Goal: Navigation & Orientation: Find specific page/section

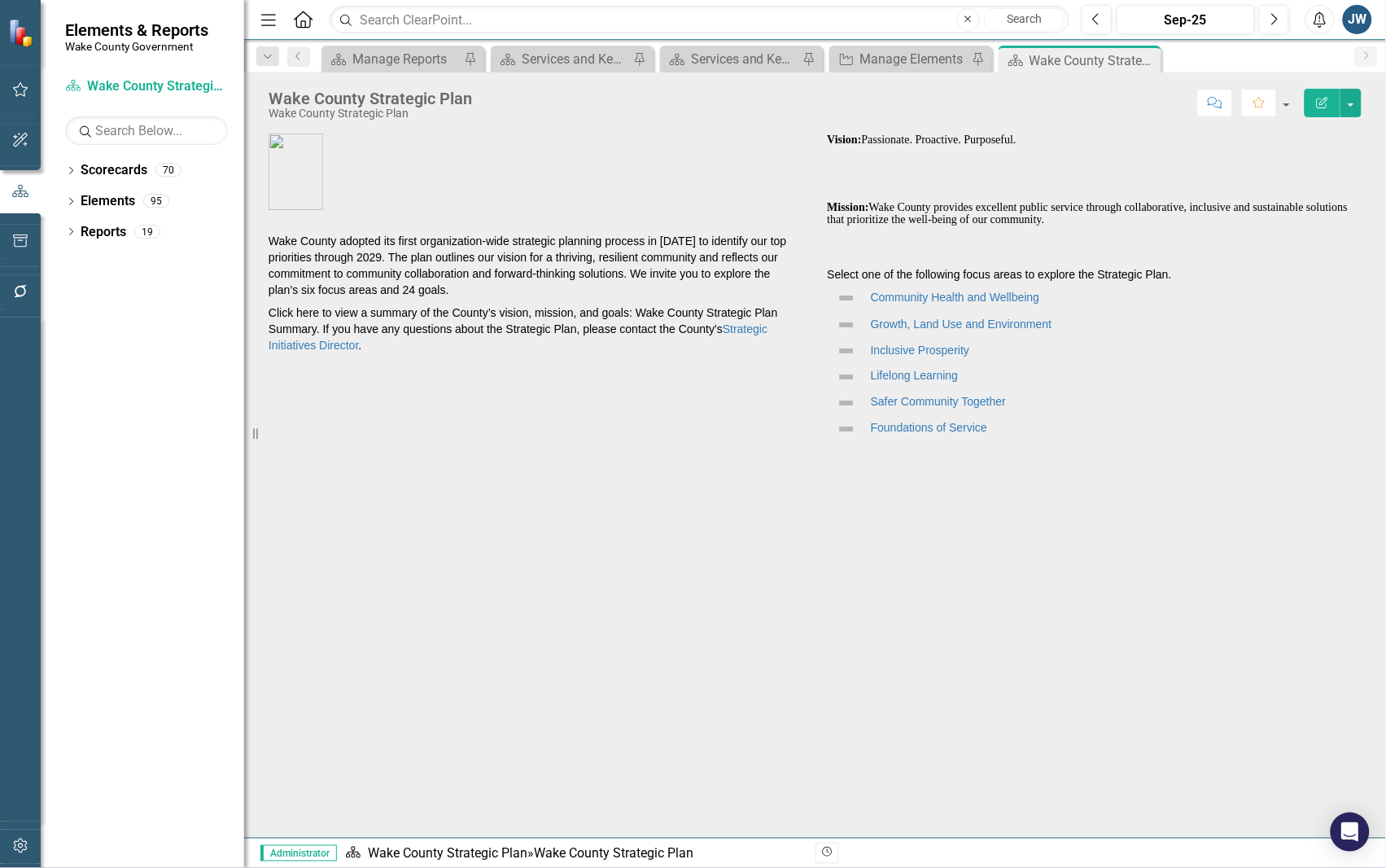
click at [68, 205] on icon "Dropdown" at bounding box center [71, 202] width 12 height 9
click at [67, 203] on icon "Dropdown" at bounding box center [68, 200] width 9 height 12
click at [67, 165] on div "Dropdown" at bounding box center [71, 172] width 12 height 14
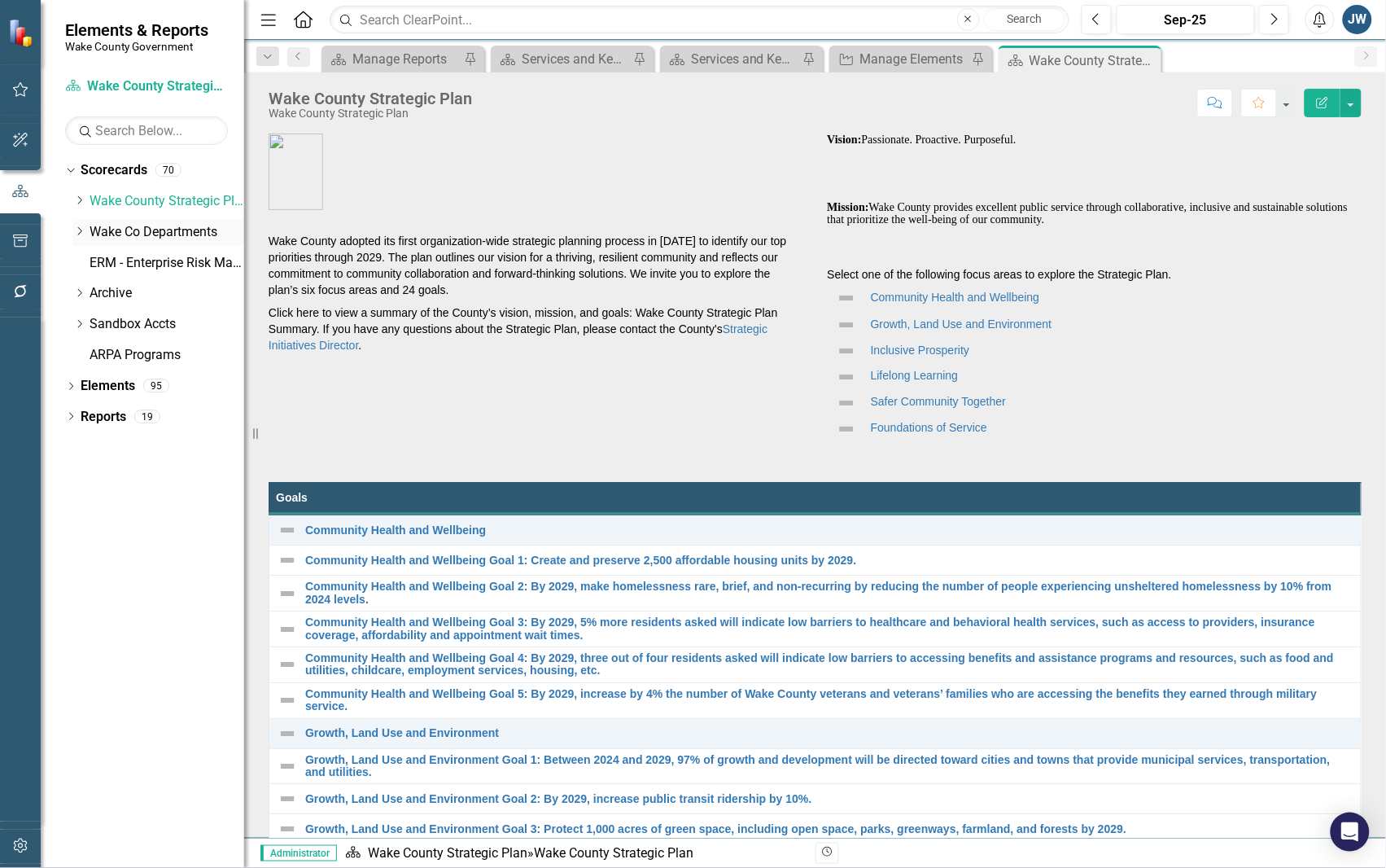
click at [79, 233] on icon "Dropdown" at bounding box center [79, 231] width 13 height 10
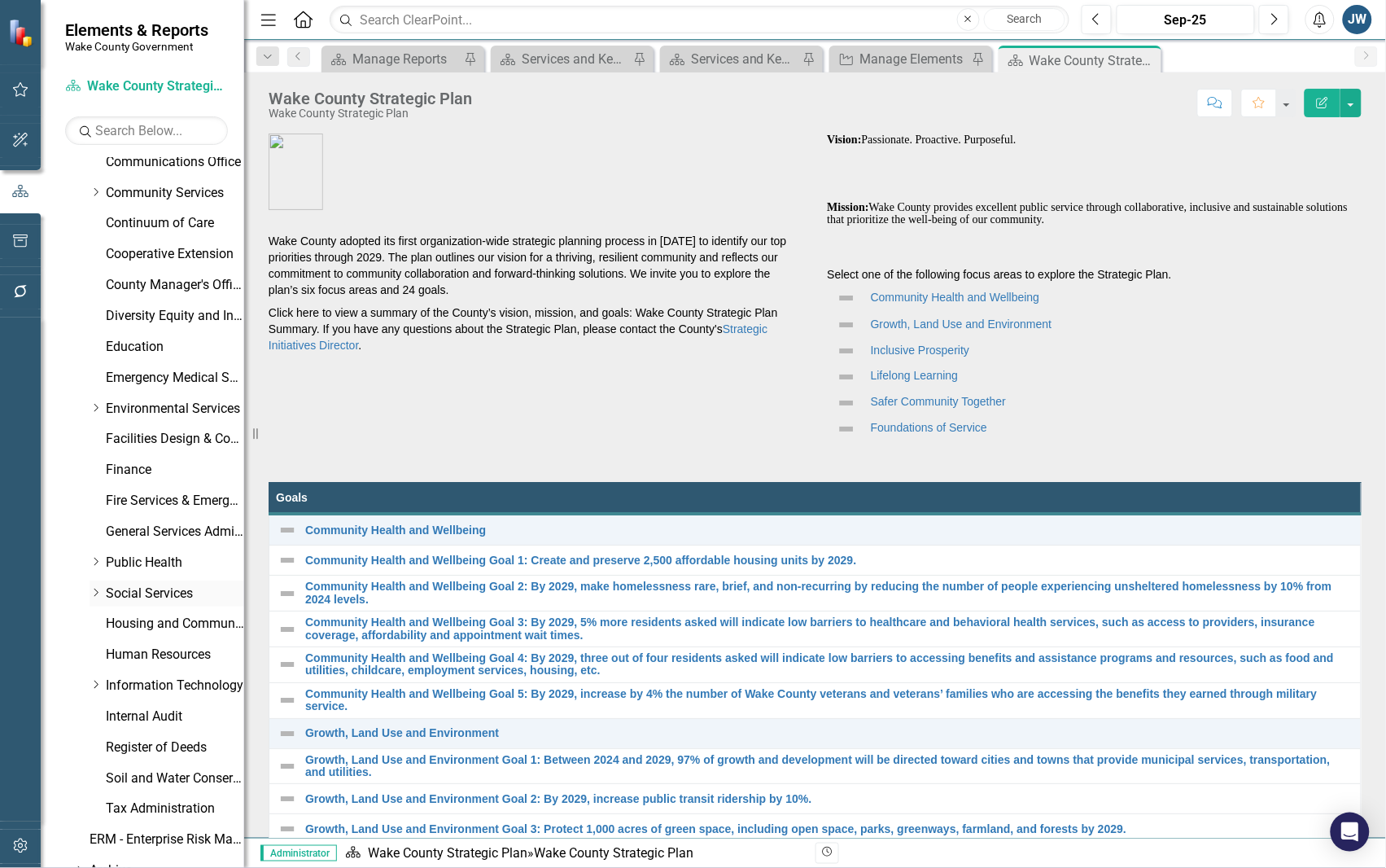
scroll to position [305, 0]
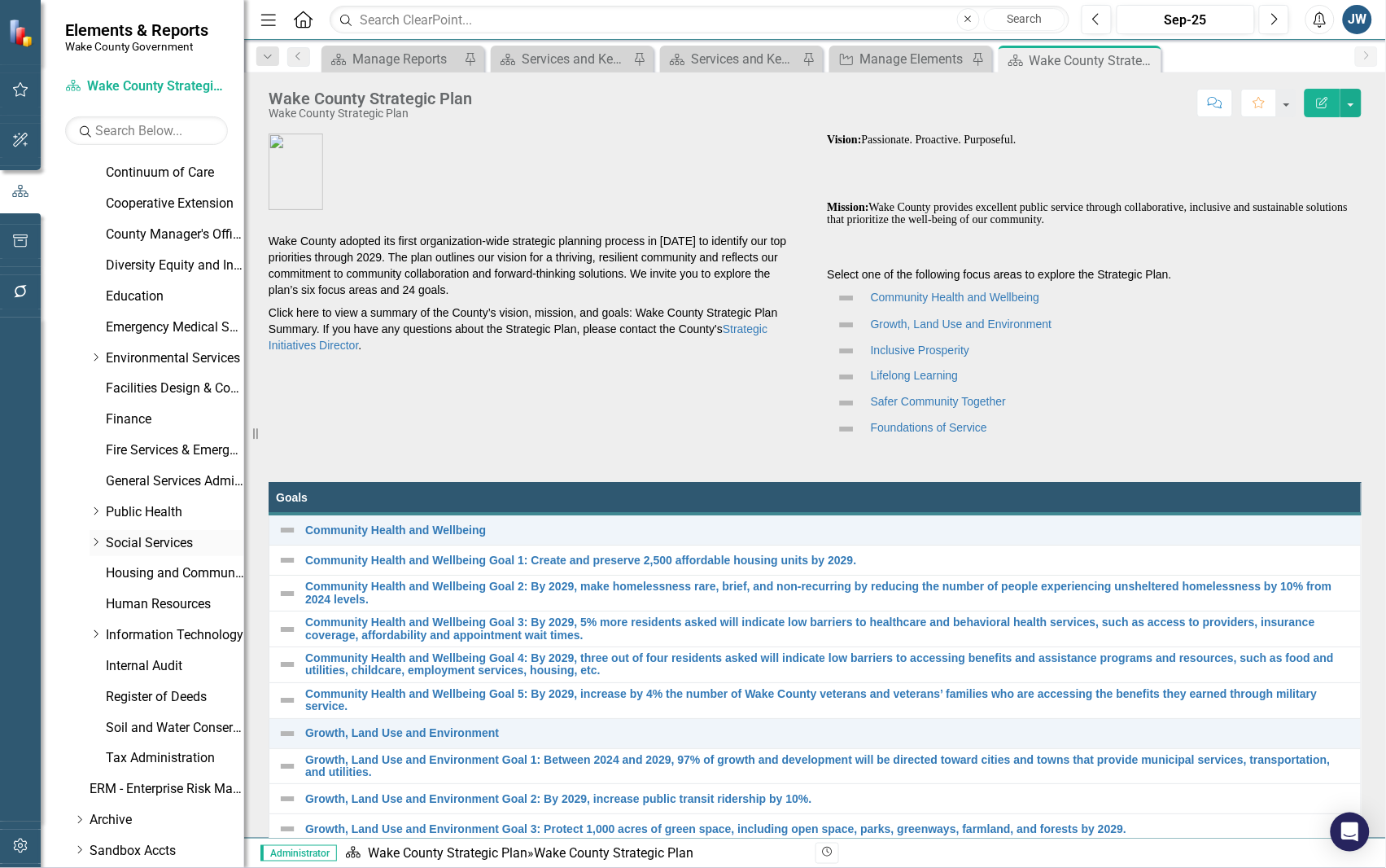
click at [171, 535] on link "Social Services" at bounding box center [174, 543] width 138 height 18
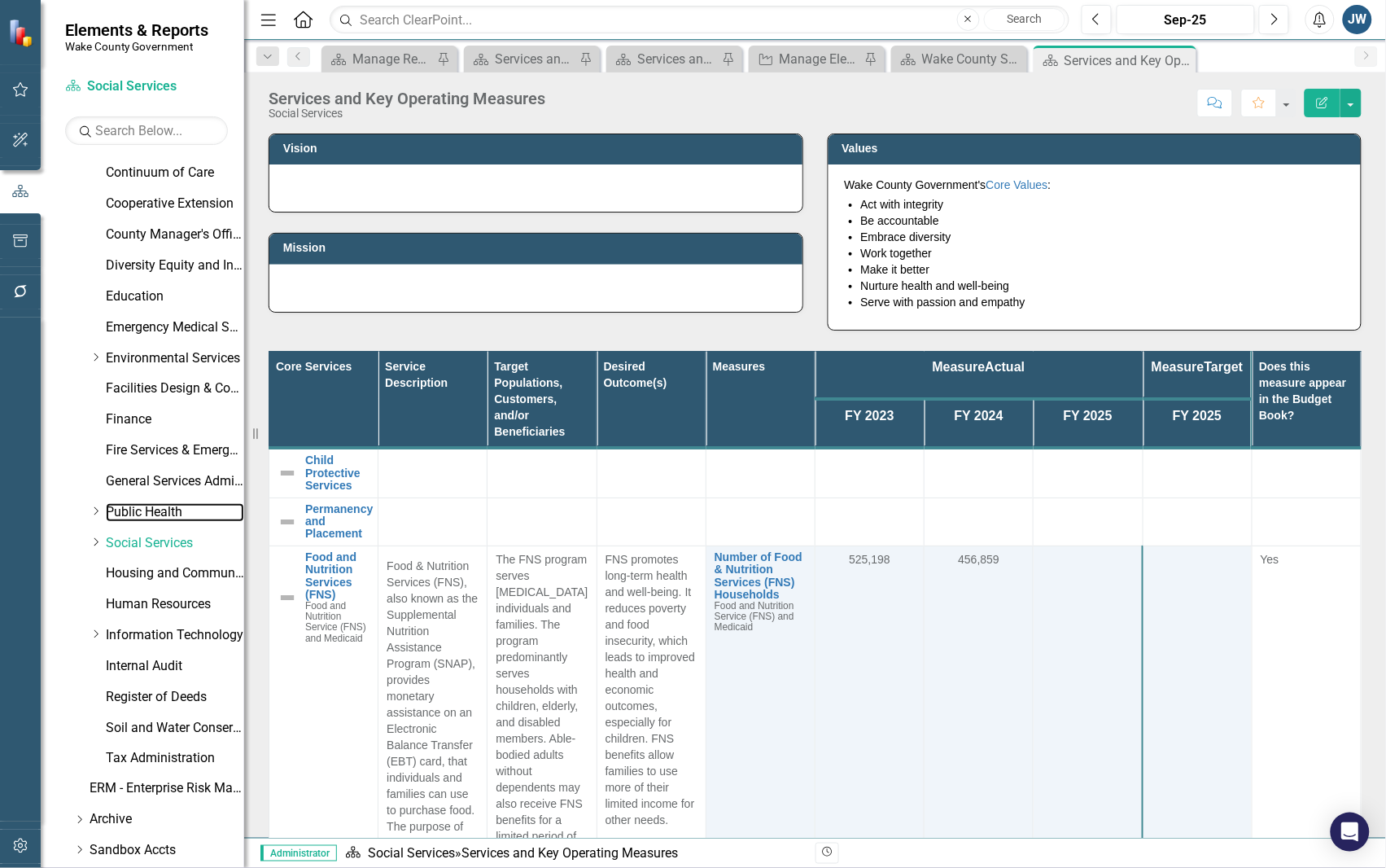
drag, startPoint x: 136, startPoint y: 506, endPoint x: 1185, endPoint y: 382, distance: 1056.3
click at [136, 506] on link "Public Health" at bounding box center [174, 512] width 138 height 18
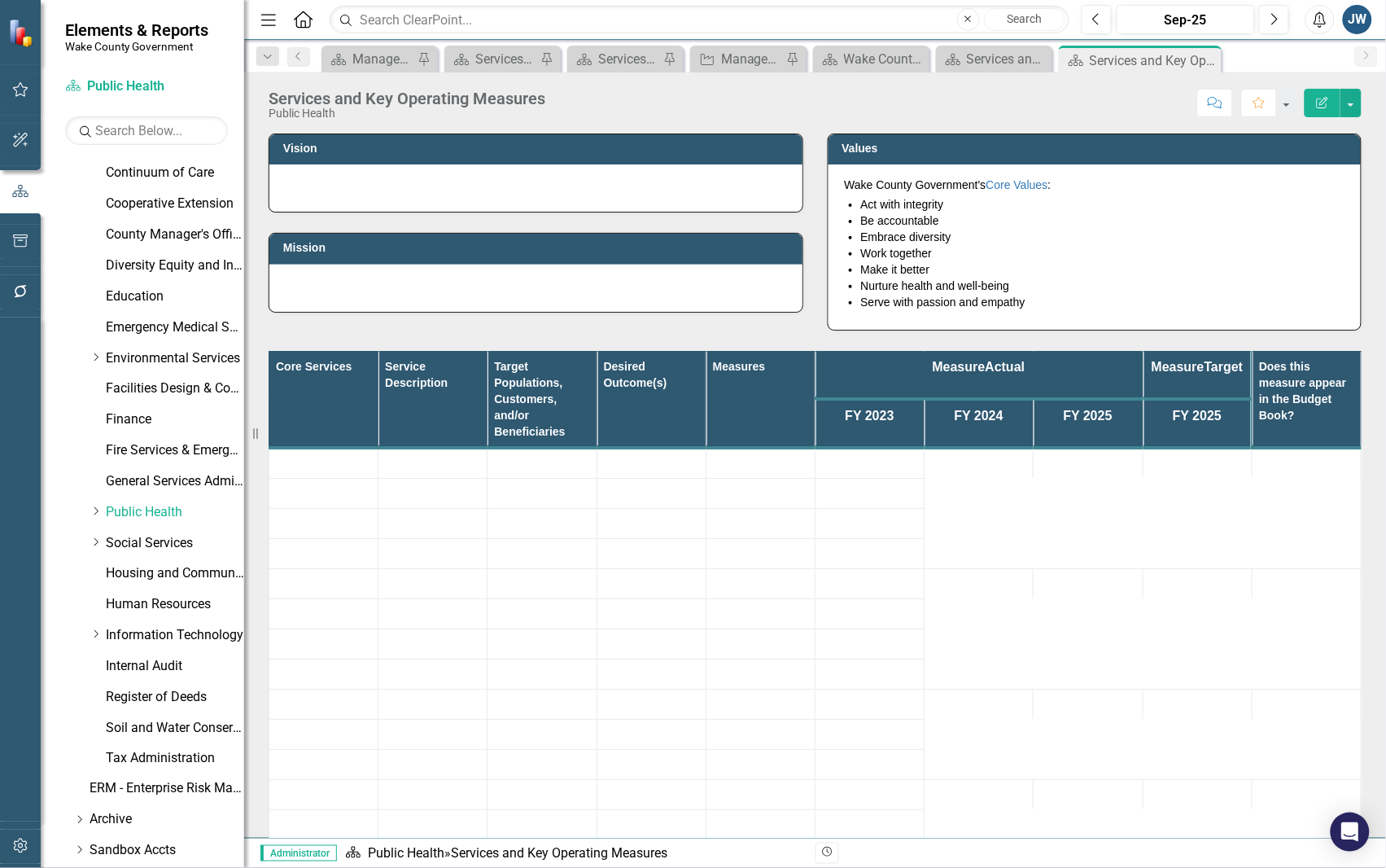
click at [955, 791] on td at bounding box center [979, 793] width 109 height 30
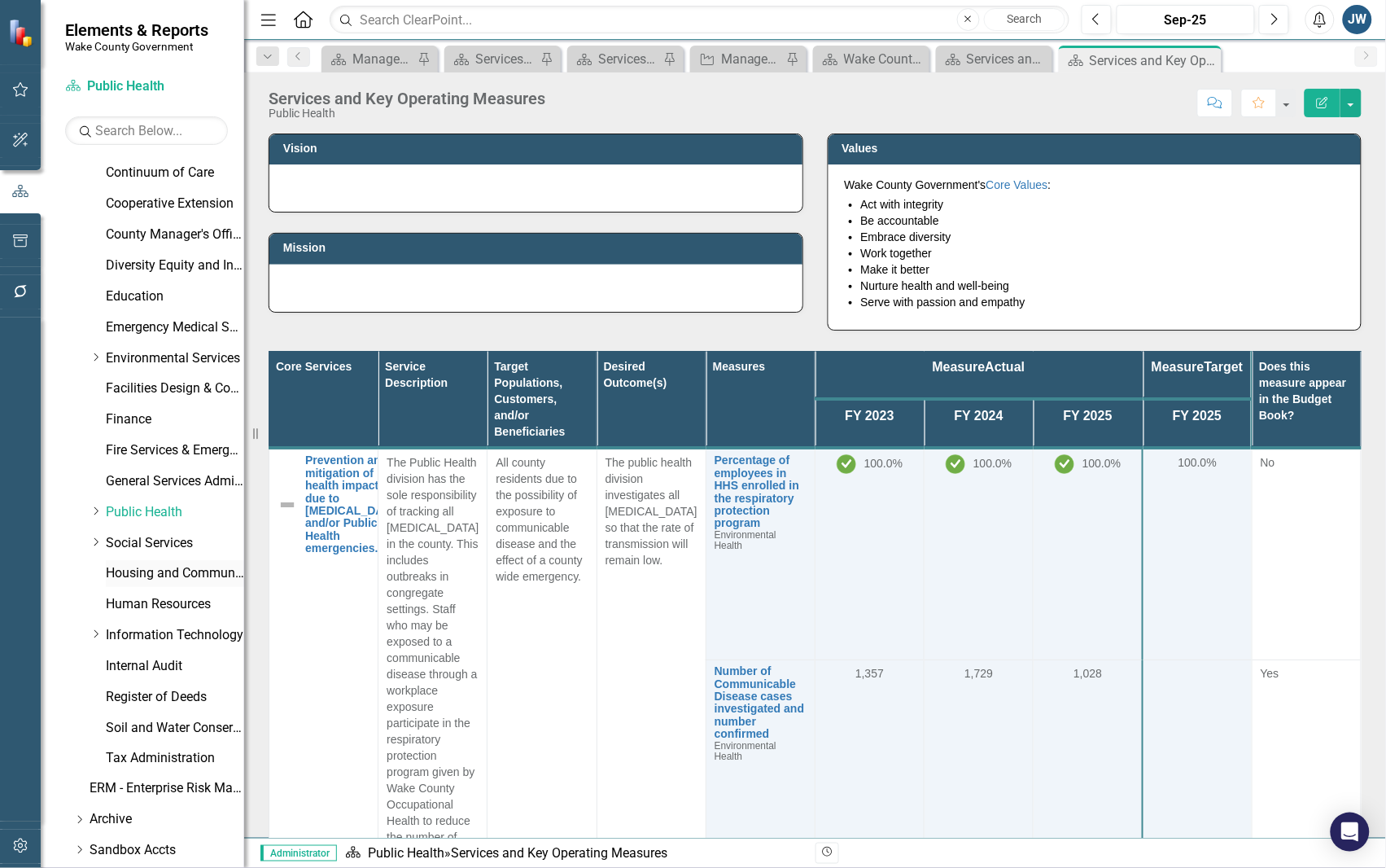
click at [129, 571] on link "Housing and Community Revitalization" at bounding box center [174, 573] width 138 height 18
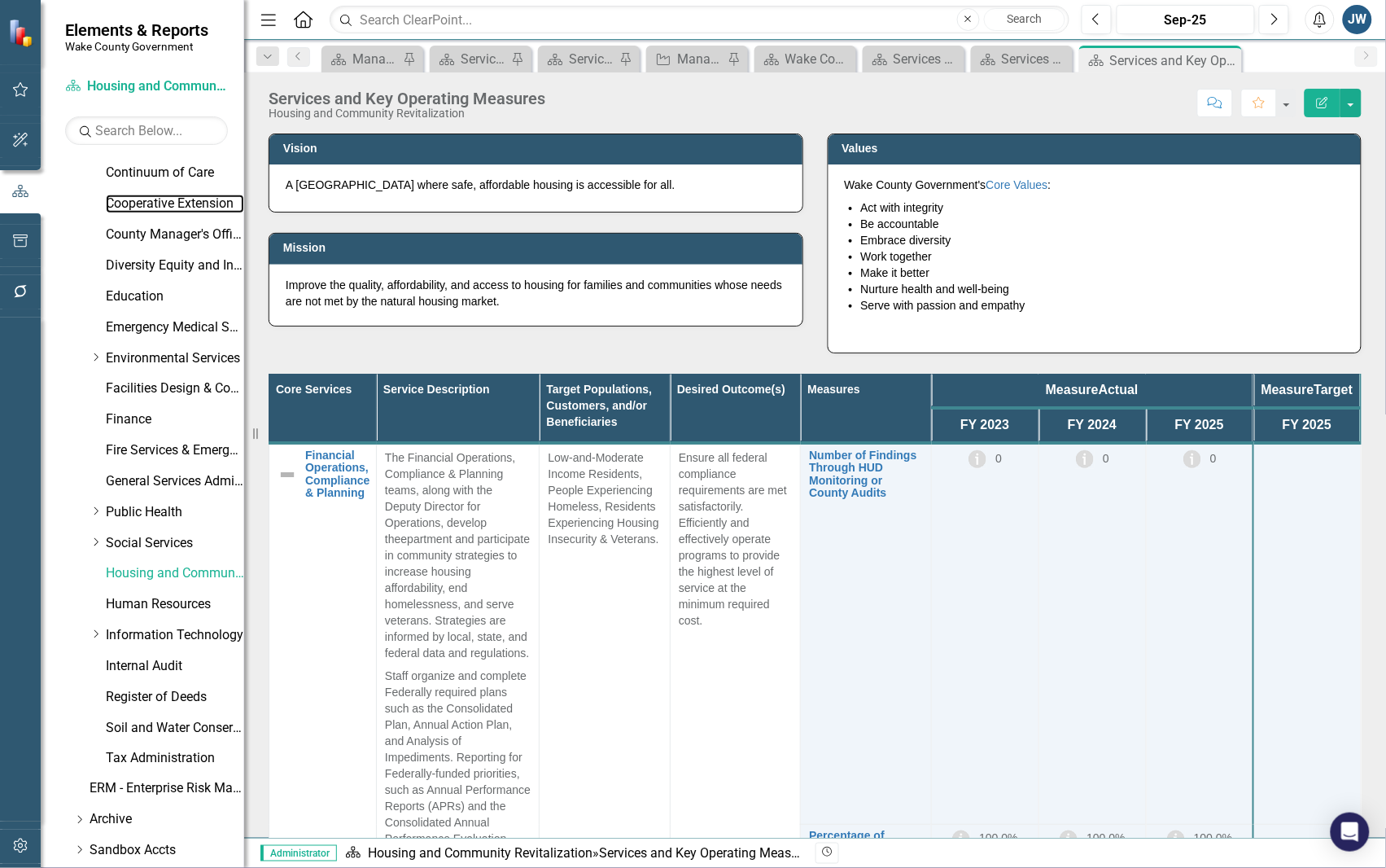
click at [128, 205] on link "Cooperative Extension" at bounding box center [174, 203] width 138 height 18
